Goal: Task Accomplishment & Management: Complete application form

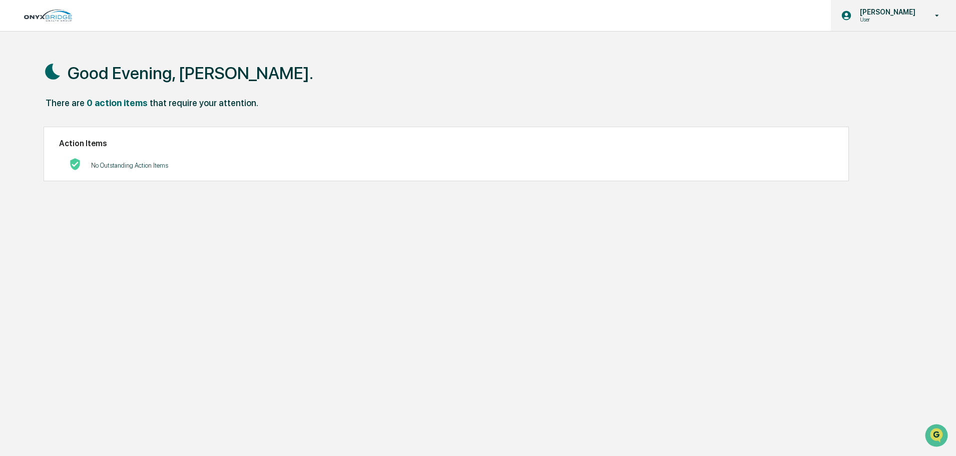
click at [901, 21] on p "User" at bounding box center [886, 19] width 69 height 7
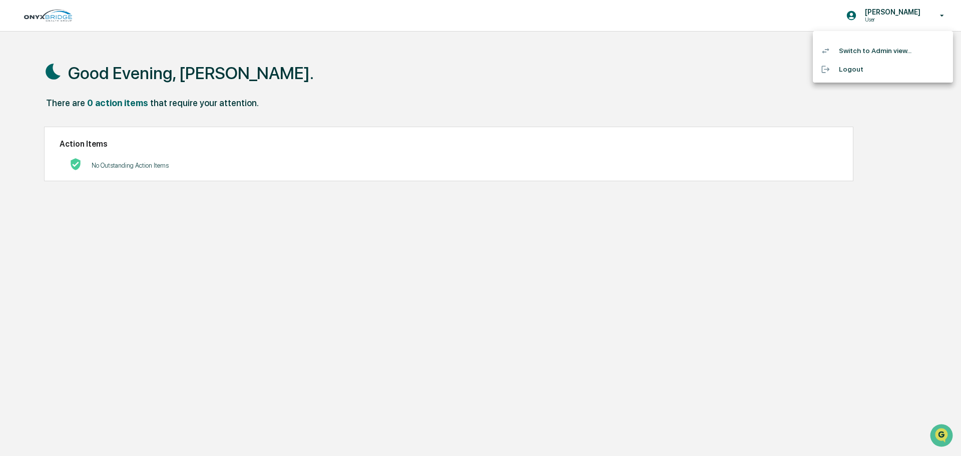
click at [740, 48] on div at bounding box center [480, 228] width 961 height 456
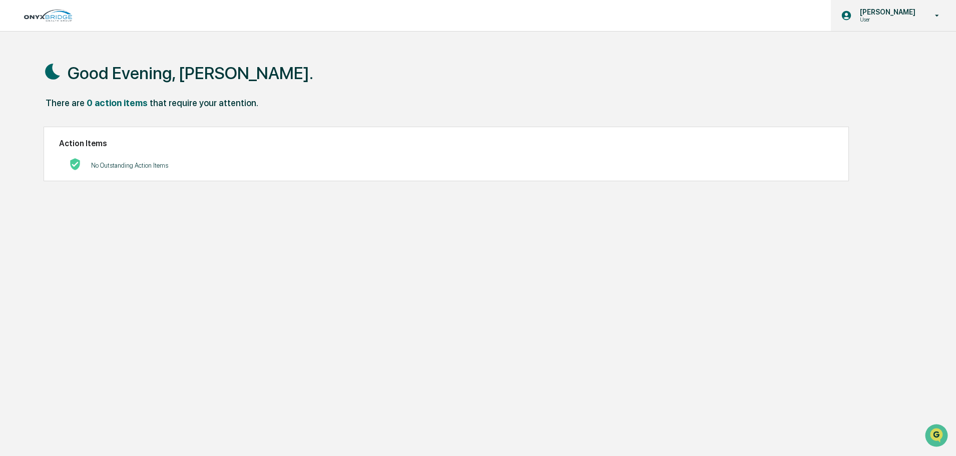
click at [896, 7] on div "[PERSON_NAME] User" at bounding box center [893, 15] width 125 height 31
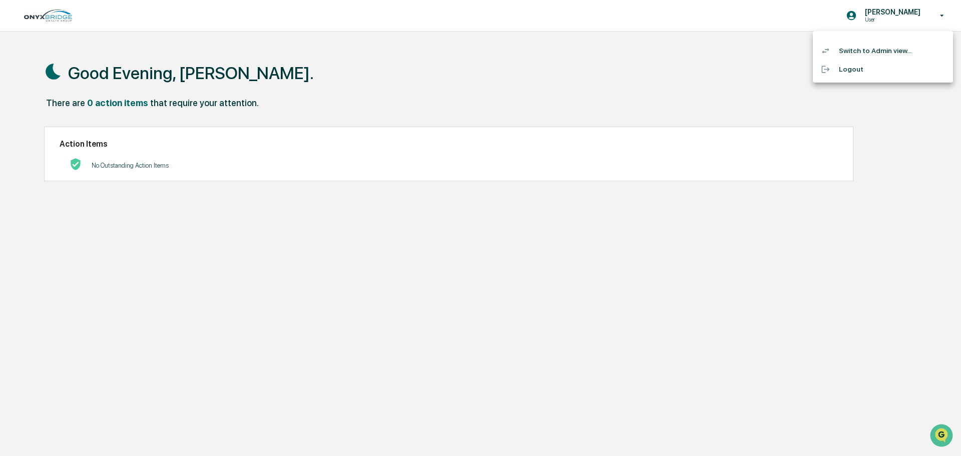
click at [890, 48] on li "Switch to Admin view..." at bounding box center [883, 51] width 140 height 19
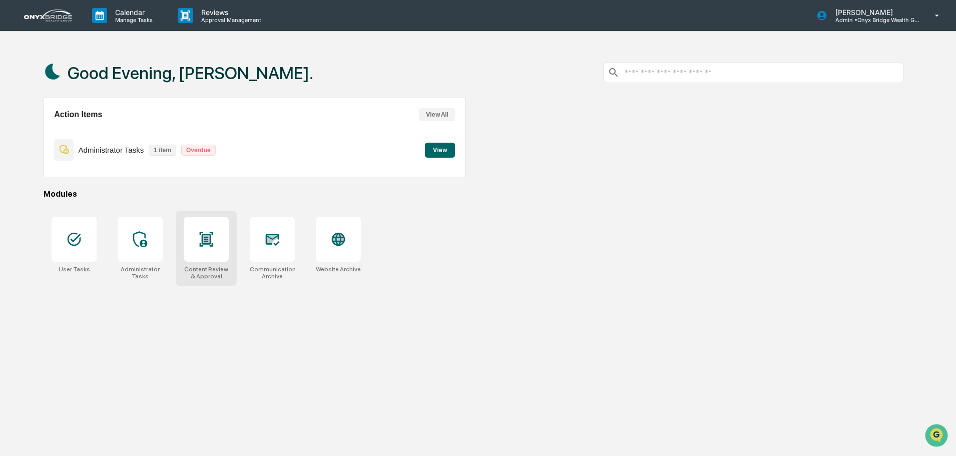
click at [217, 243] on div at bounding box center [206, 239] width 45 height 45
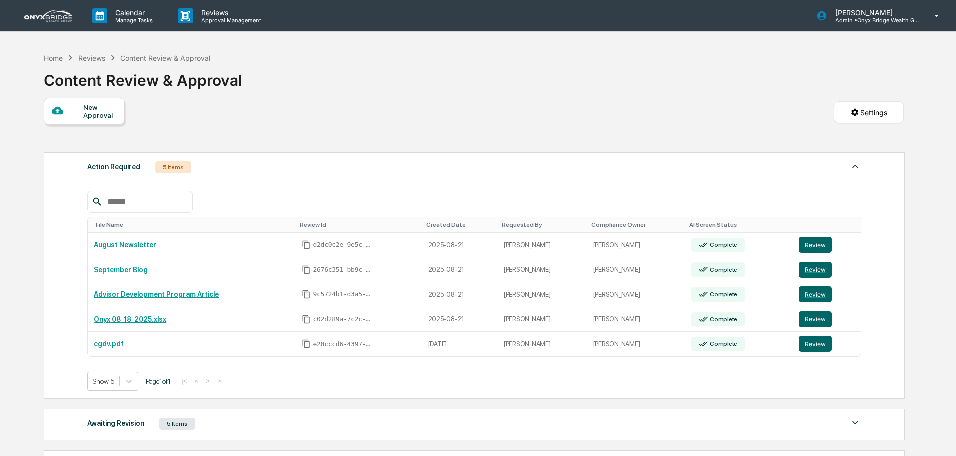
click at [92, 122] on div "New Approval" at bounding box center [84, 111] width 81 height 27
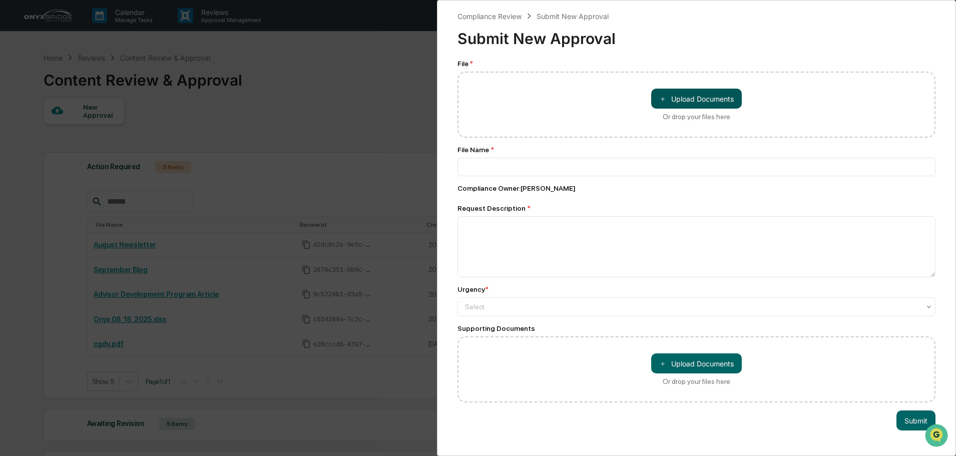
click at [672, 92] on button "＋ Upload Documents" at bounding box center [696, 99] width 91 height 20
type input "**********"
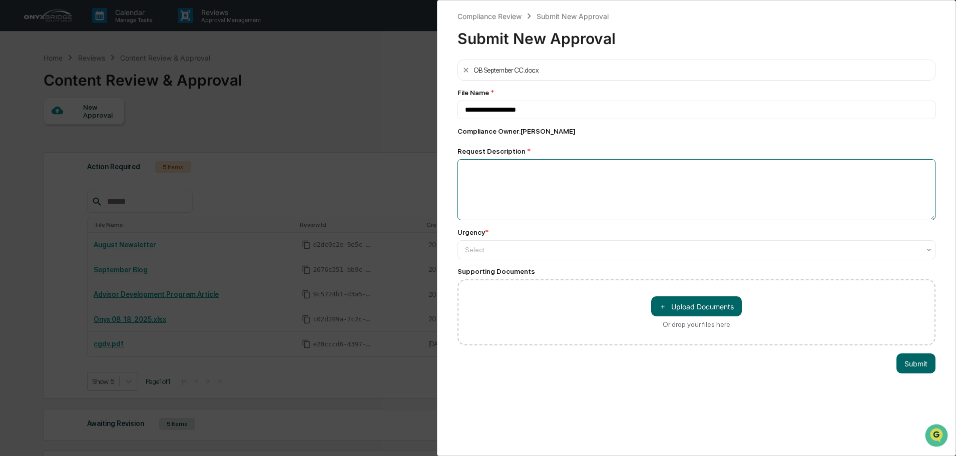
click at [485, 181] on textarea at bounding box center [696, 189] width 478 height 61
type textarea "*********"
click at [496, 254] on div at bounding box center [692, 250] width 455 height 10
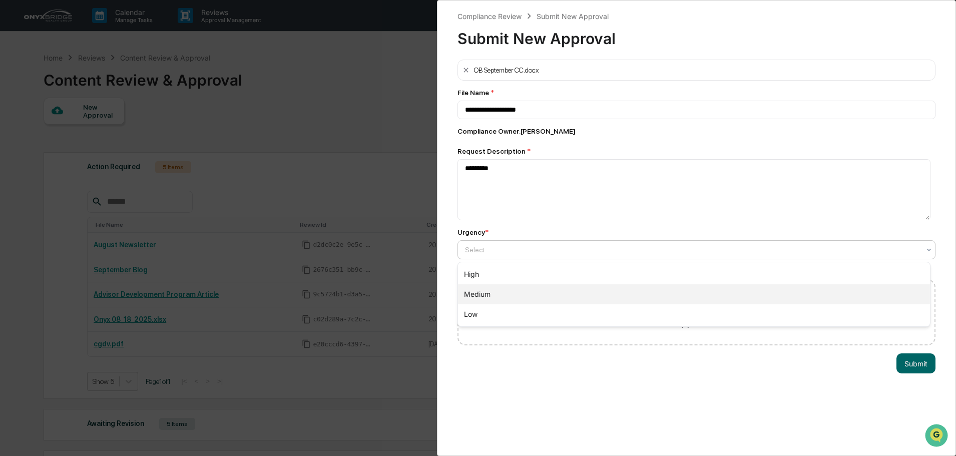
click at [496, 289] on div "Medium" at bounding box center [694, 294] width 472 height 20
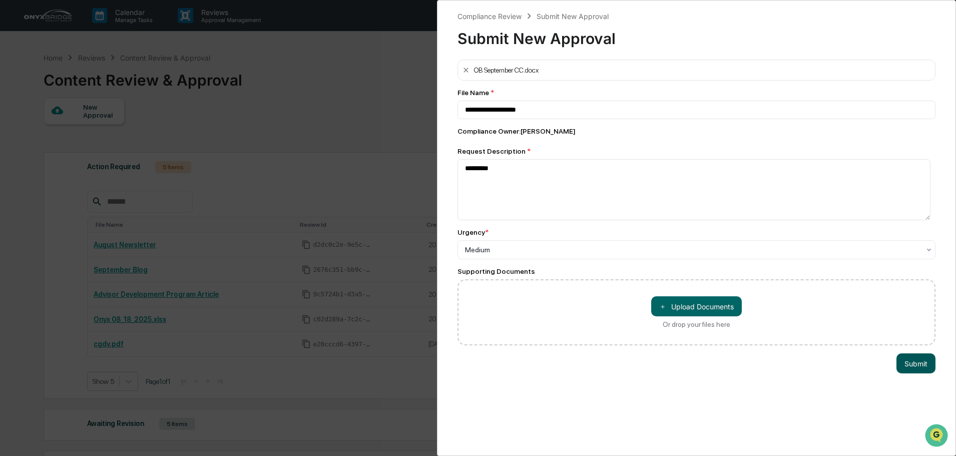
click at [912, 364] on button "Submit" at bounding box center [915, 363] width 39 height 20
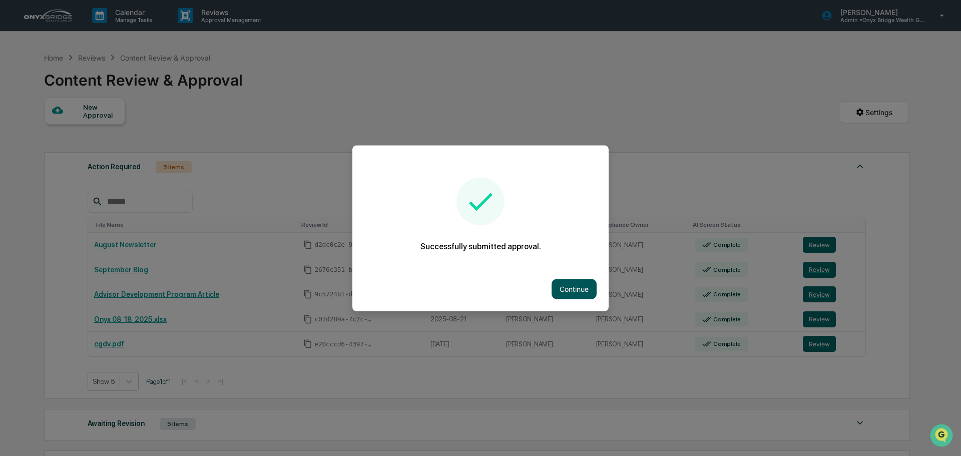
click at [561, 293] on button "Continue" at bounding box center [574, 289] width 45 height 20
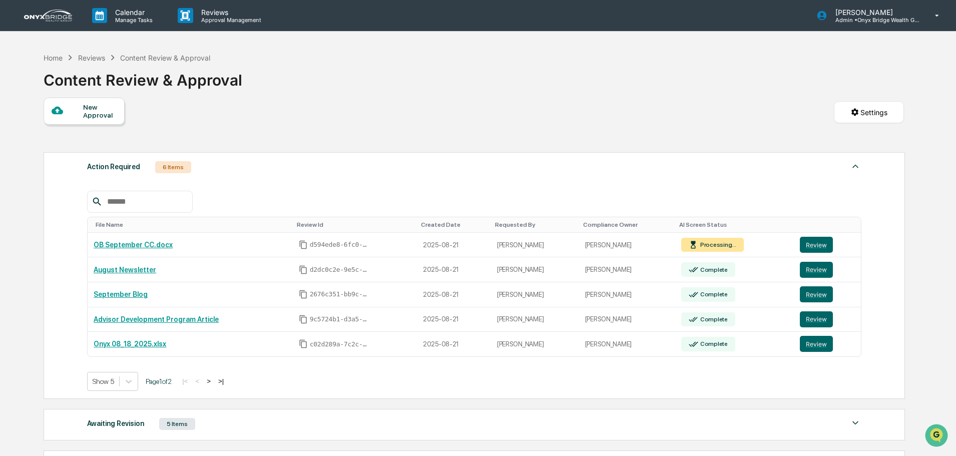
click at [280, 130] on div "New Approval Settings" at bounding box center [474, 123] width 860 height 50
